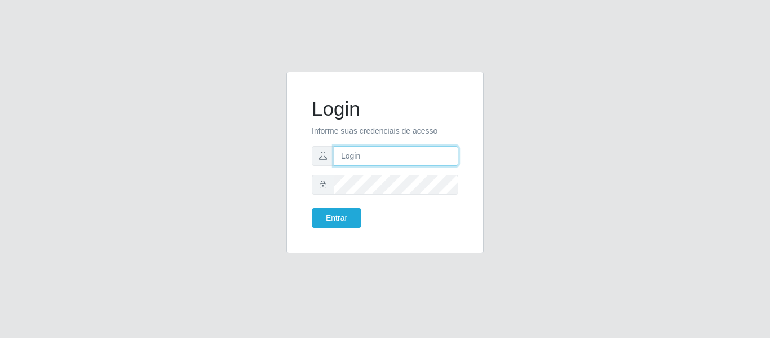
click at [353, 153] on input "text" at bounding box center [396, 156] width 125 height 20
type input "[EMAIL_ADDRESS][DOMAIN_NAME]"
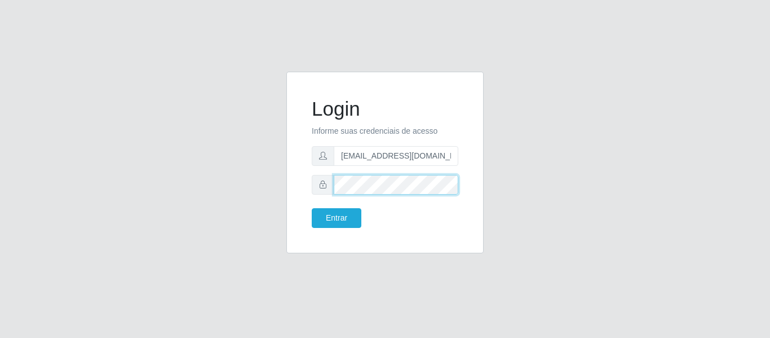
click at [312, 208] on button "Entrar" at bounding box center [337, 218] width 50 height 20
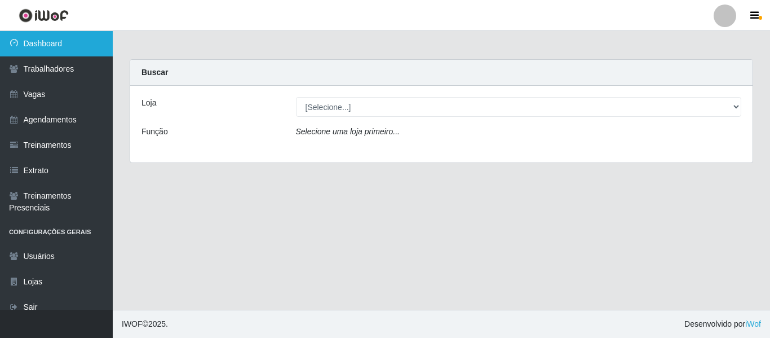
click at [49, 47] on link "Dashboard" at bounding box center [56, 43] width 113 height 25
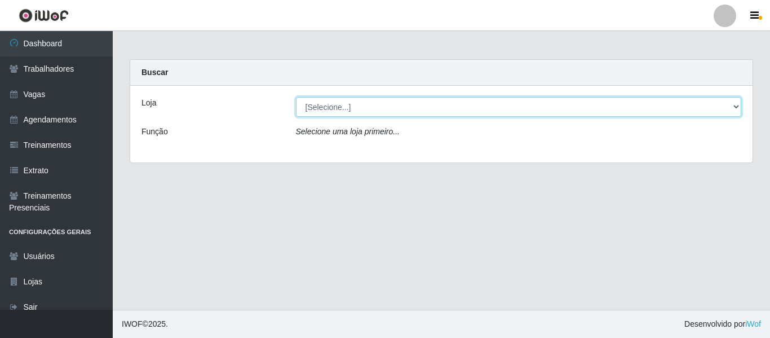
click at [735, 105] on select "[Selecione...] SuperFácil Atacado - Alto de São Manoel SuperFácil Atacado - Ema…" at bounding box center [519, 107] width 446 height 20
select select "503"
click at [296, 97] on select "[Selecione...] SuperFácil Atacado - Alto de São Manoel SuperFácil Atacado - Ema…" at bounding box center [519, 107] width 446 height 20
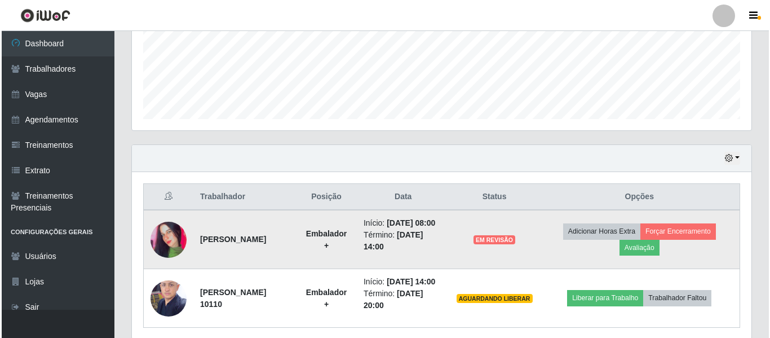
scroll to position [338, 0]
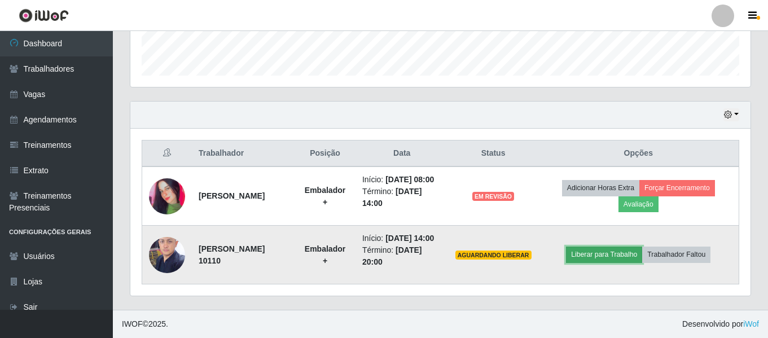
click at [601, 262] on button "Liberar para Trabalho" at bounding box center [604, 254] width 76 height 16
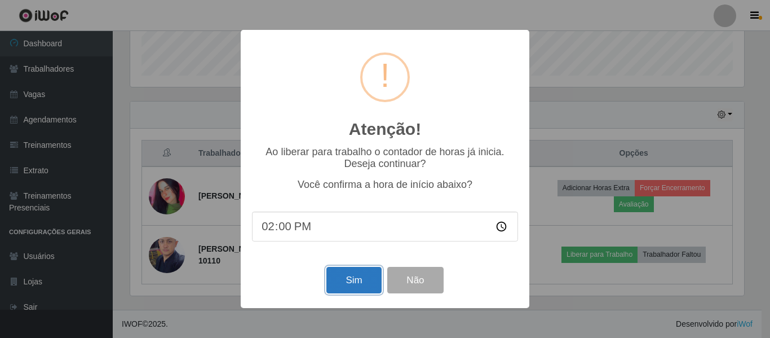
click at [367, 279] on button "Sim" at bounding box center [354, 280] width 55 height 27
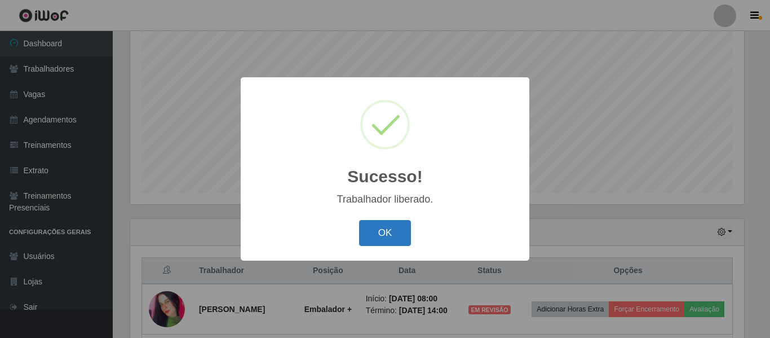
click at [378, 238] on button "OK" at bounding box center [385, 233] width 52 height 27
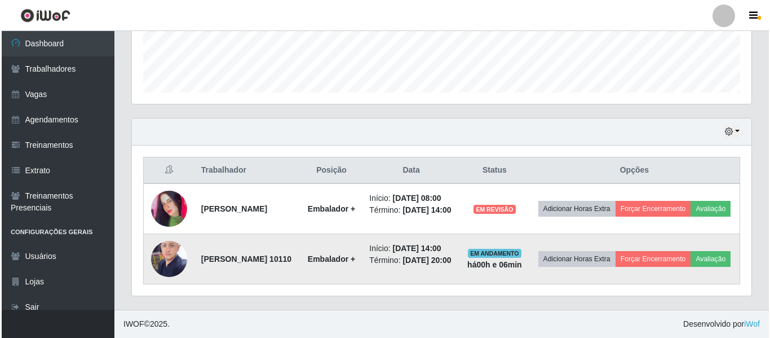
scroll to position [351, 0]
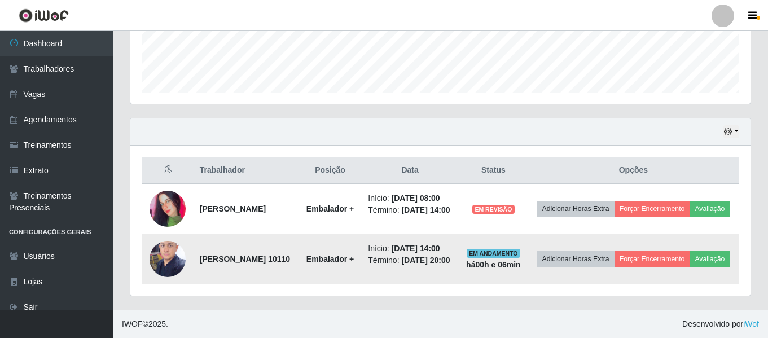
click at [167, 237] on img at bounding box center [167, 259] width 36 height 48
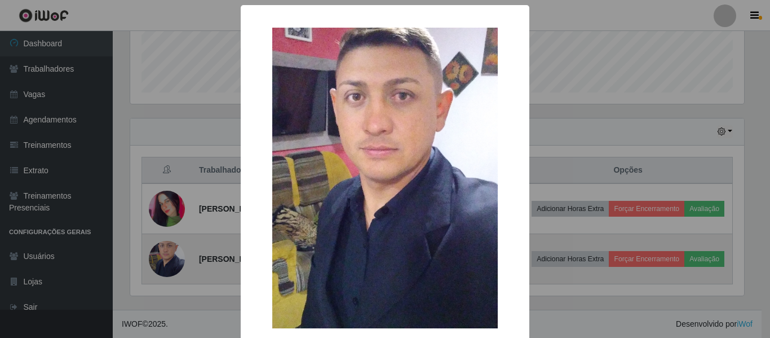
scroll to position [234, 614]
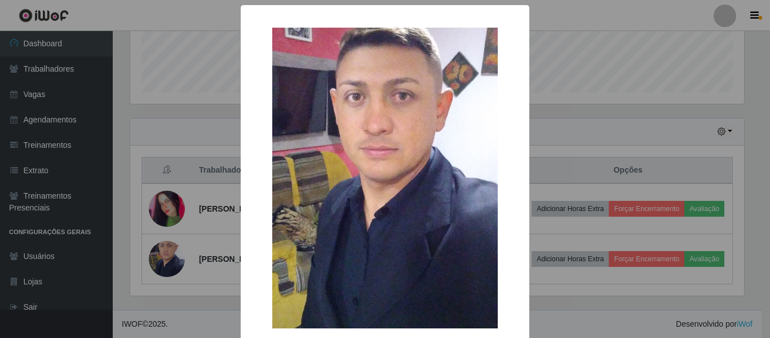
click at [567, 89] on div "× OK Cancel" at bounding box center [385, 169] width 770 height 338
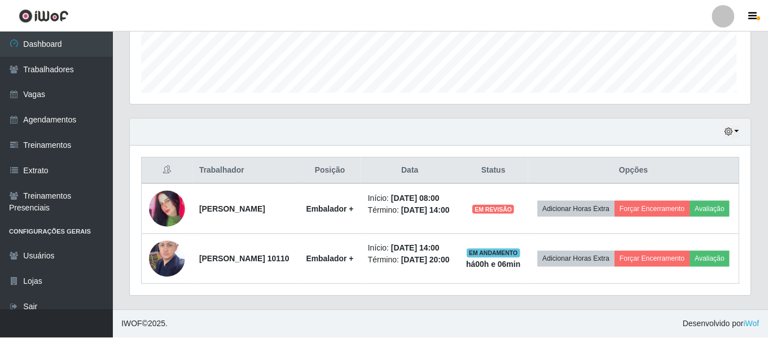
scroll to position [234, 620]
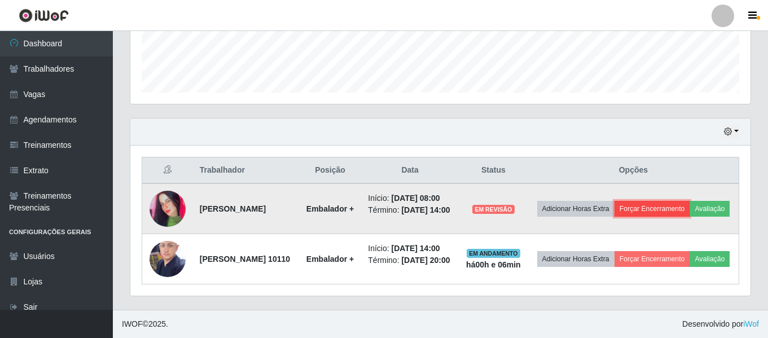
click at [690, 201] on button "Forçar Encerramento" at bounding box center [652, 209] width 76 height 16
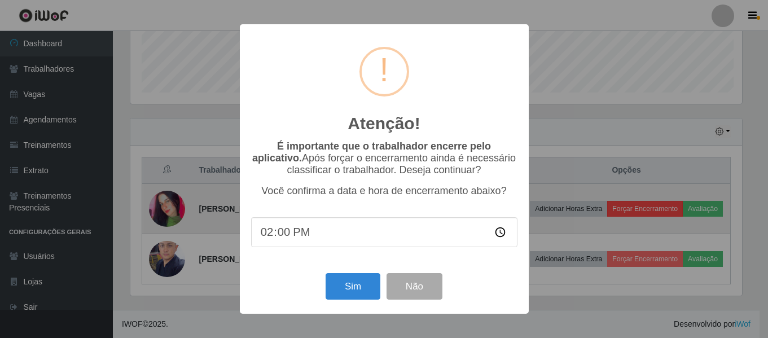
scroll to position [234, 614]
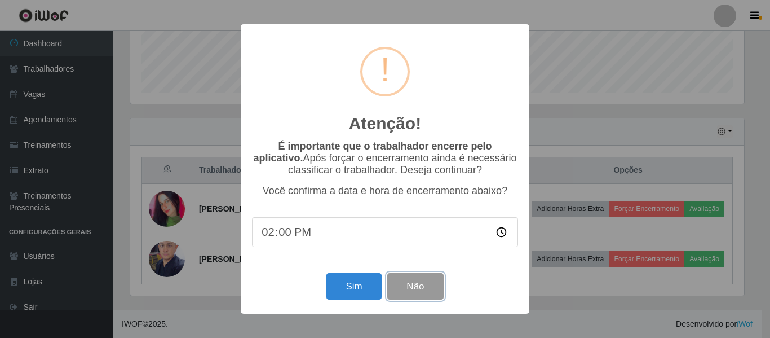
click at [417, 292] on button "Não" at bounding box center [415, 286] width 56 height 27
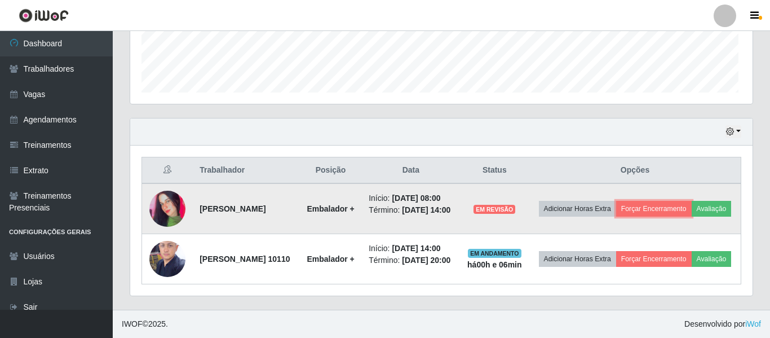
scroll to position [234, 620]
click at [689, 209] on button "Avaliação" at bounding box center [709, 209] width 40 height 16
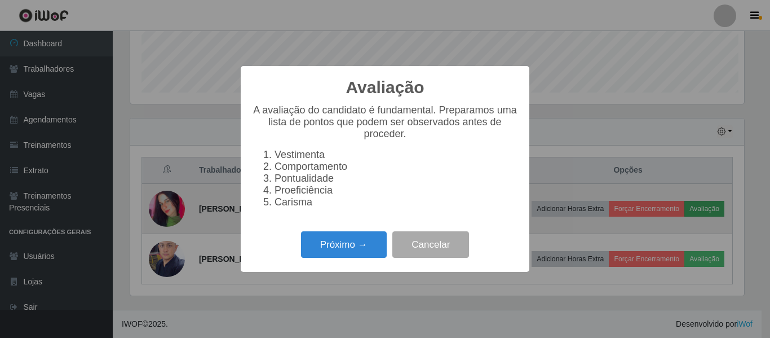
scroll to position [234, 614]
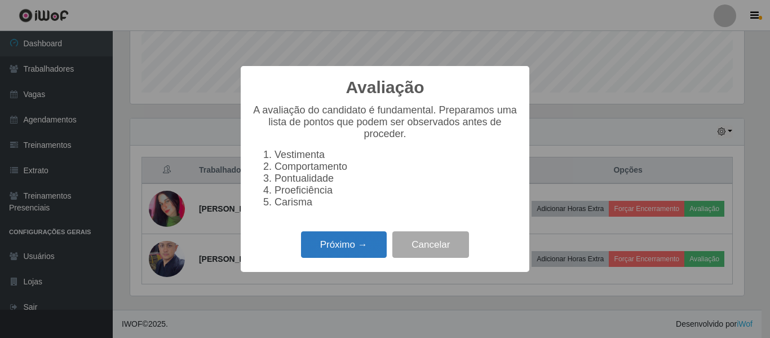
click at [337, 252] on button "Próximo →" at bounding box center [344, 244] width 86 height 27
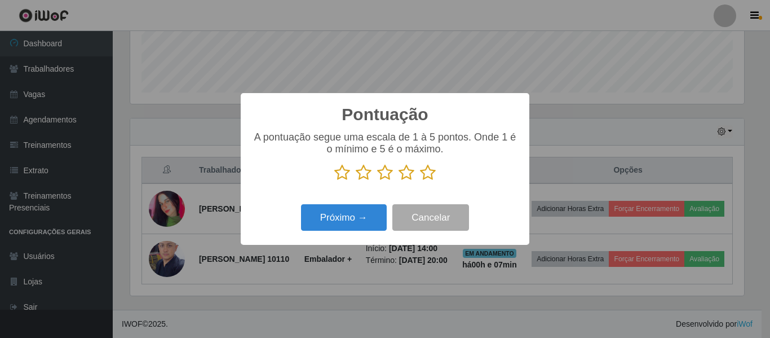
scroll to position [563793, 563413]
click at [427, 174] on icon at bounding box center [428, 172] width 16 height 17
click at [420, 181] on input "radio" at bounding box center [420, 181] width 0 height 0
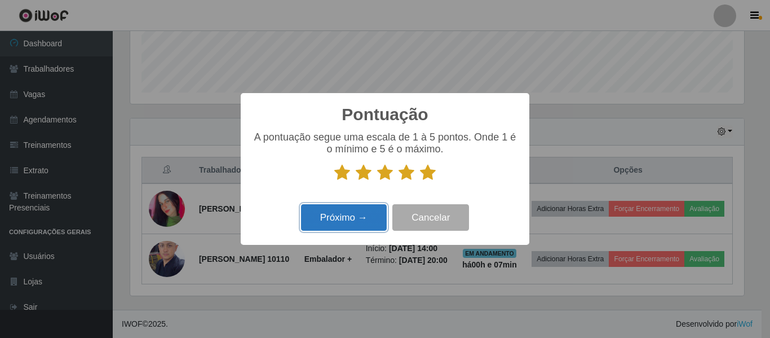
click at [363, 219] on button "Próximo →" at bounding box center [344, 217] width 86 height 27
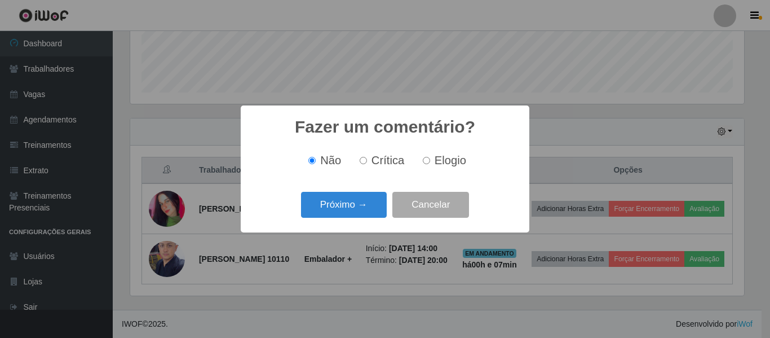
click at [427, 161] on input "Elogio" at bounding box center [426, 160] width 7 height 7
radio input "true"
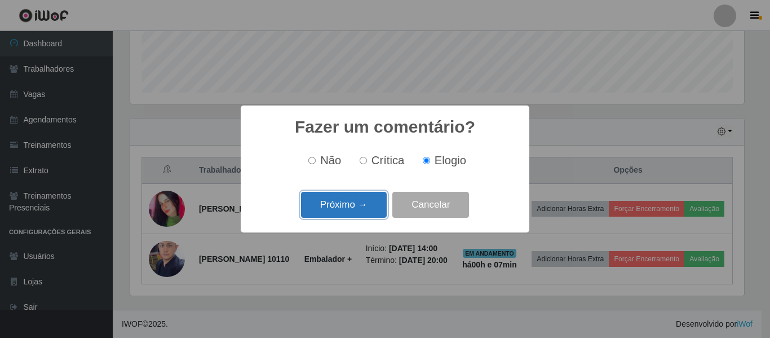
click at [343, 209] on button "Próximo →" at bounding box center [344, 205] width 86 height 27
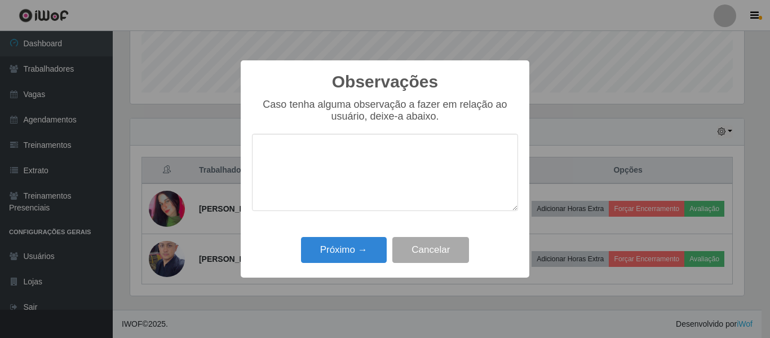
click at [337, 187] on textarea at bounding box center [385, 172] width 266 height 77
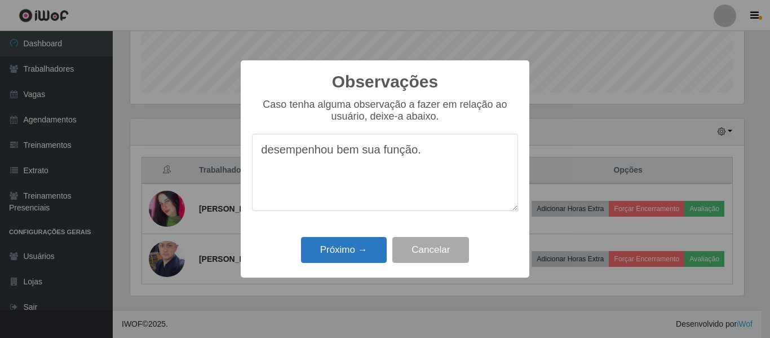
type textarea "desempenhou bem sua função."
click at [342, 253] on button "Próximo →" at bounding box center [344, 250] width 86 height 27
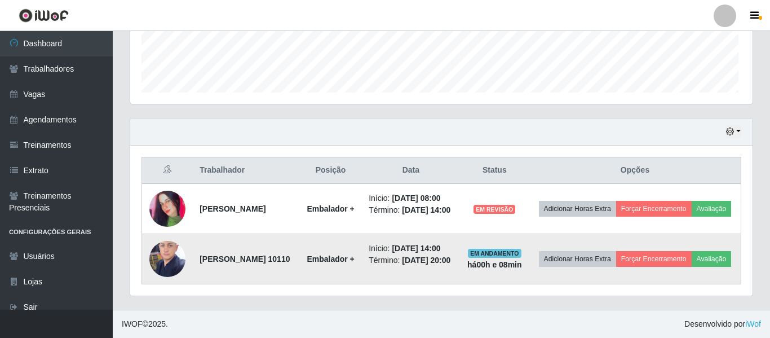
scroll to position [234, 620]
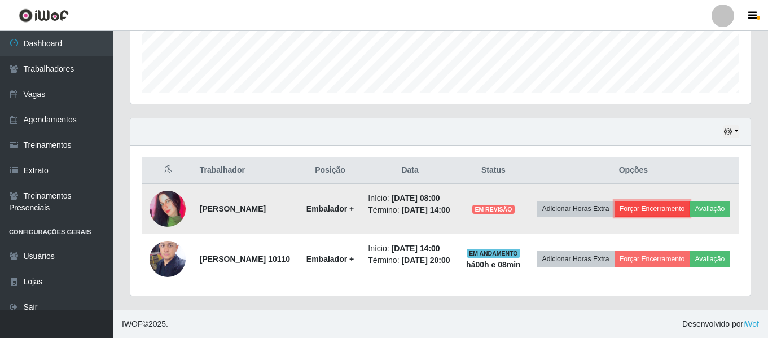
click at [679, 201] on button "Forçar Encerramento" at bounding box center [652, 209] width 76 height 16
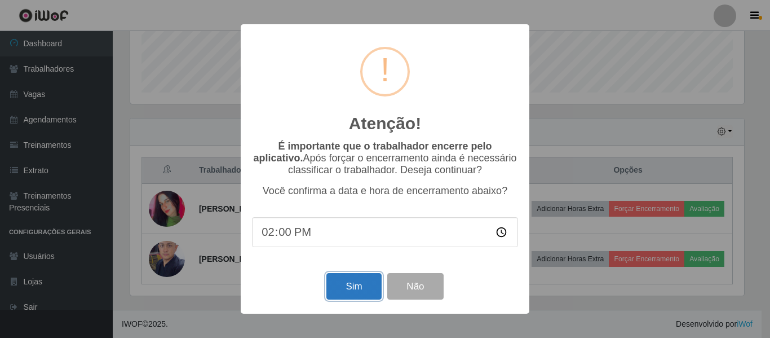
click at [360, 292] on button "Sim" at bounding box center [354, 286] width 55 height 27
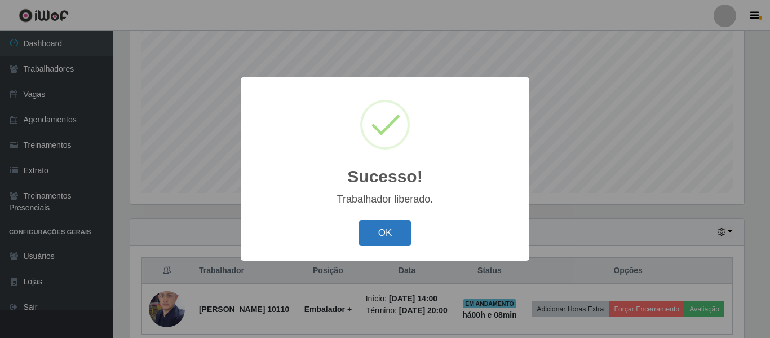
click at [382, 226] on button "OK" at bounding box center [385, 233] width 52 height 27
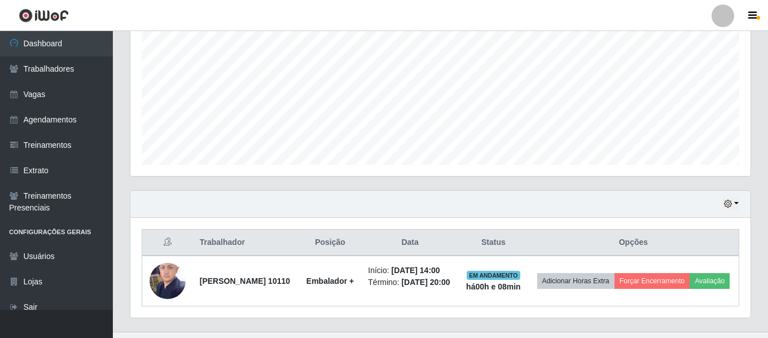
scroll to position [281, 0]
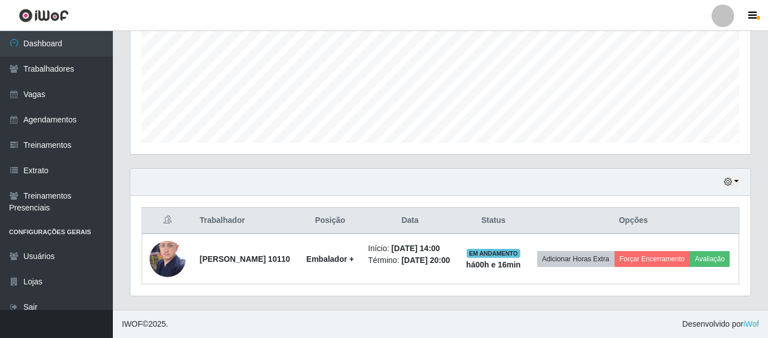
click at [28, 312] on button "button" at bounding box center [56, 324] width 113 height 28
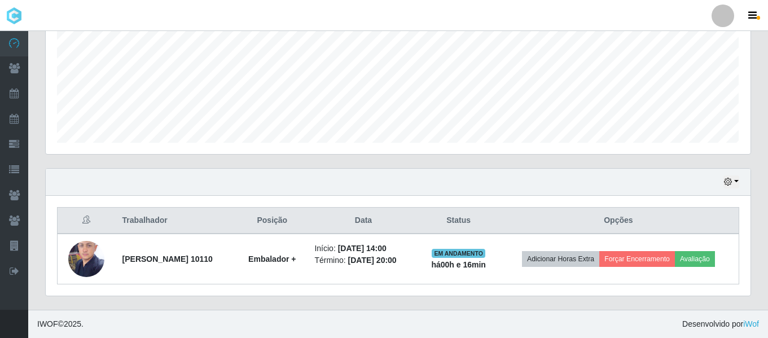
scroll to position [234, 704]
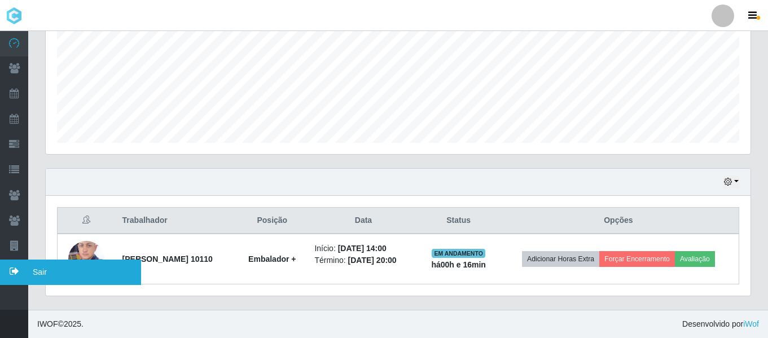
click at [28, 270] on icon at bounding box center [14, 271] width 28 height 10
